Goal: Task Accomplishment & Management: Manage account settings

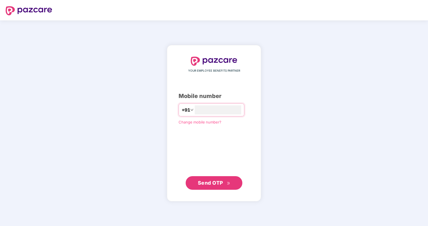
type input "**********"
click at [213, 185] on span "Send OTP" at bounding box center [210, 183] width 25 height 6
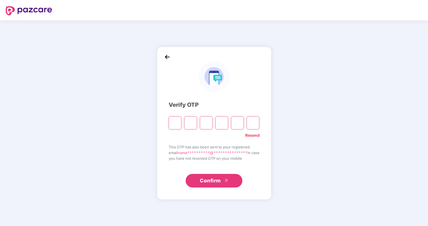
type input "*"
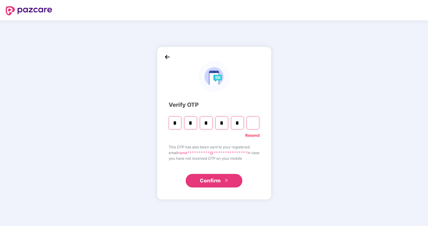
type input "*"
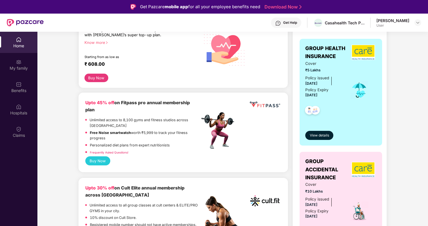
scroll to position [169, 0]
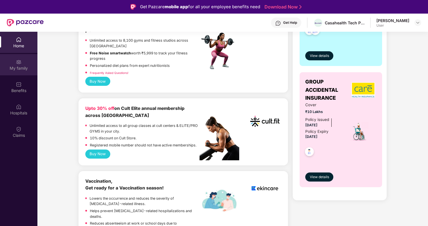
click at [27, 71] on div "My family" at bounding box center [18, 64] width 37 height 21
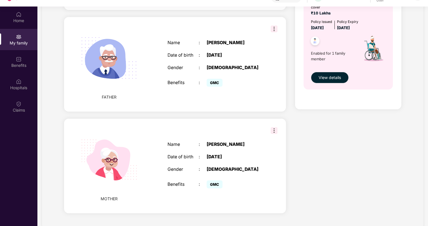
scroll to position [32, 0]
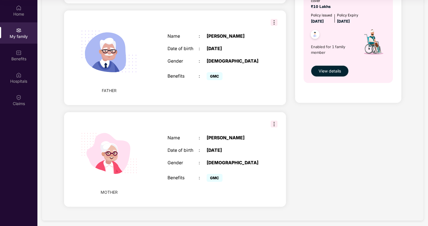
click at [219, 174] on span "GMC" at bounding box center [214, 178] width 16 height 8
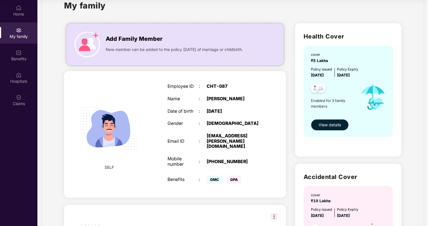
scroll to position [25, 0]
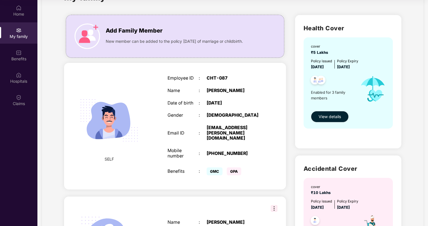
click at [241, 151] on div "[PHONE_NUMBER]" at bounding box center [233, 153] width 55 height 5
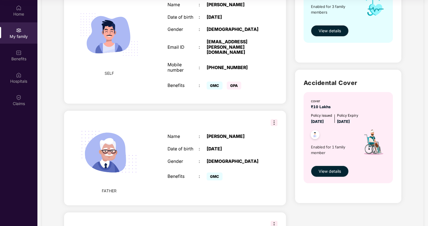
scroll to position [211, 0]
